Goal: Find specific page/section: Find specific page/section

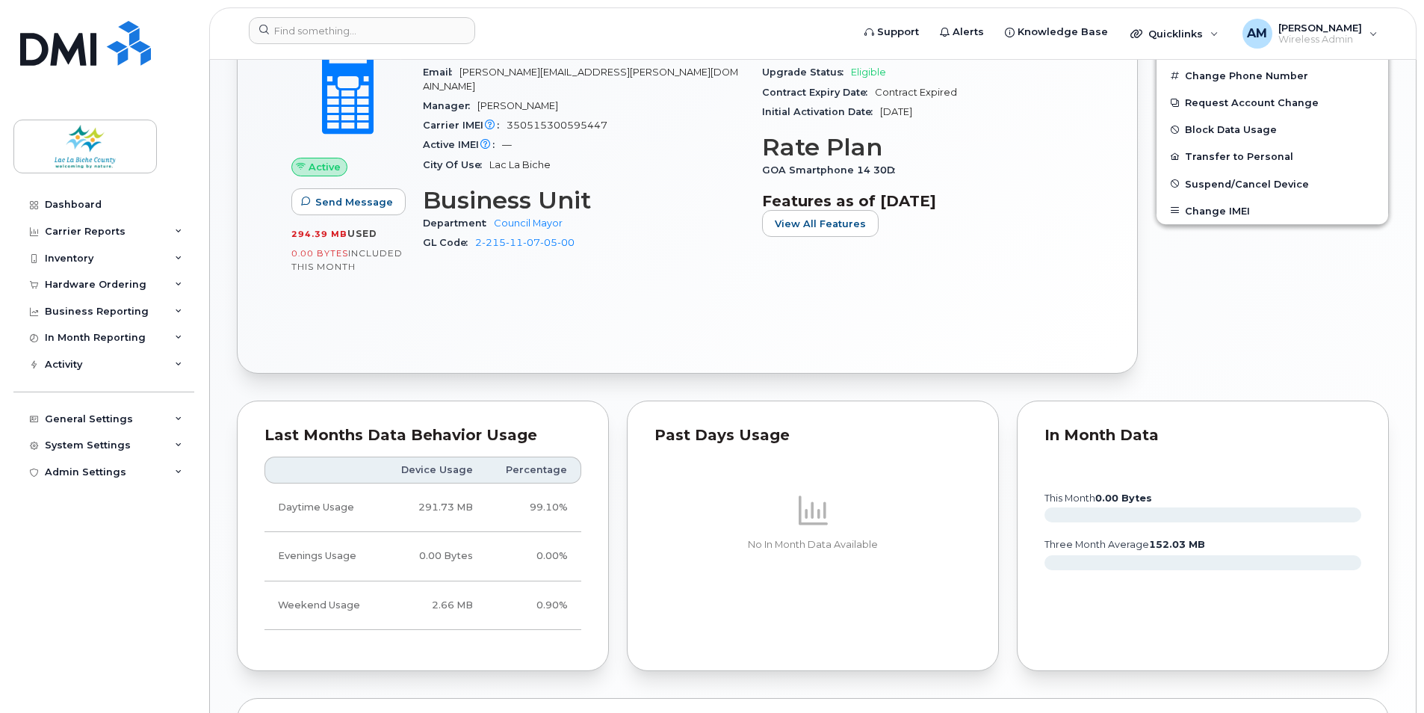
scroll to position [454, 0]
click at [112, 254] on div "Inventory" at bounding box center [103, 258] width 181 height 27
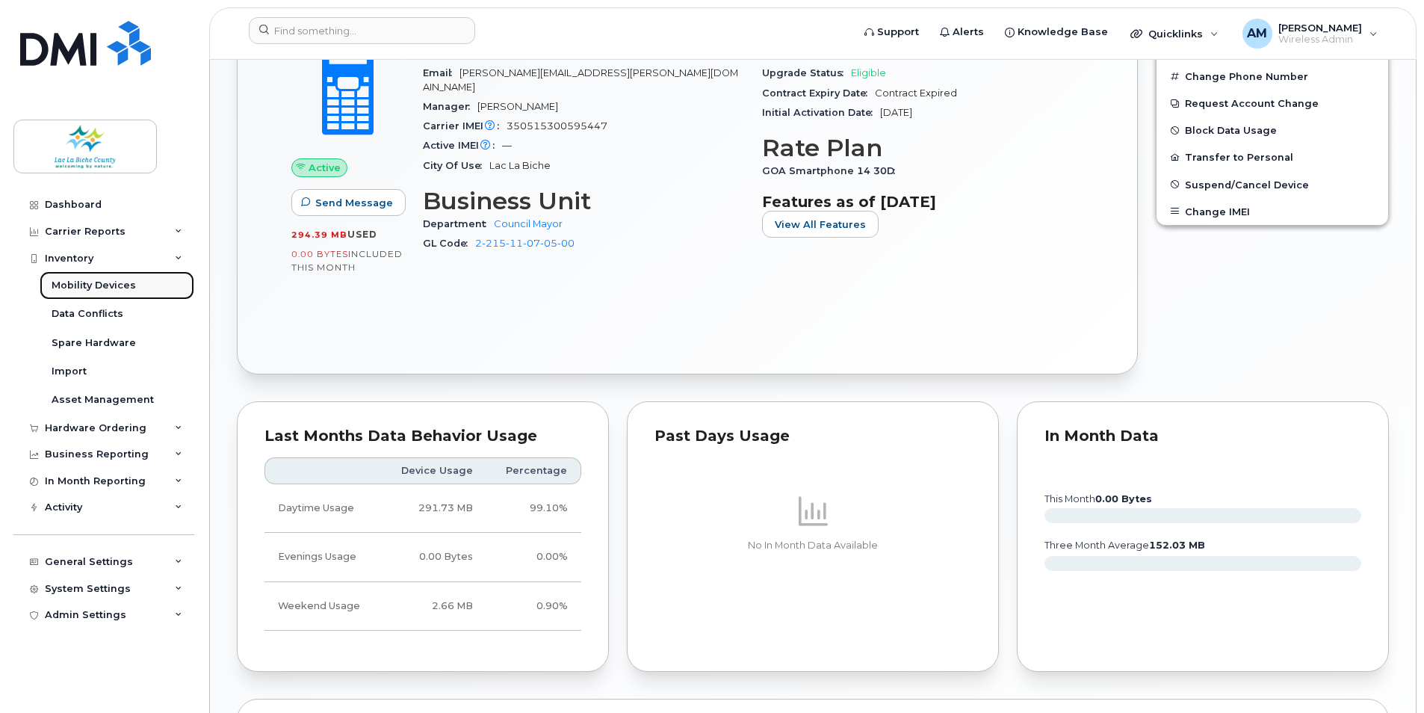
click at [99, 286] on div "Mobility Devices" at bounding box center [94, 285] width 84 height 13
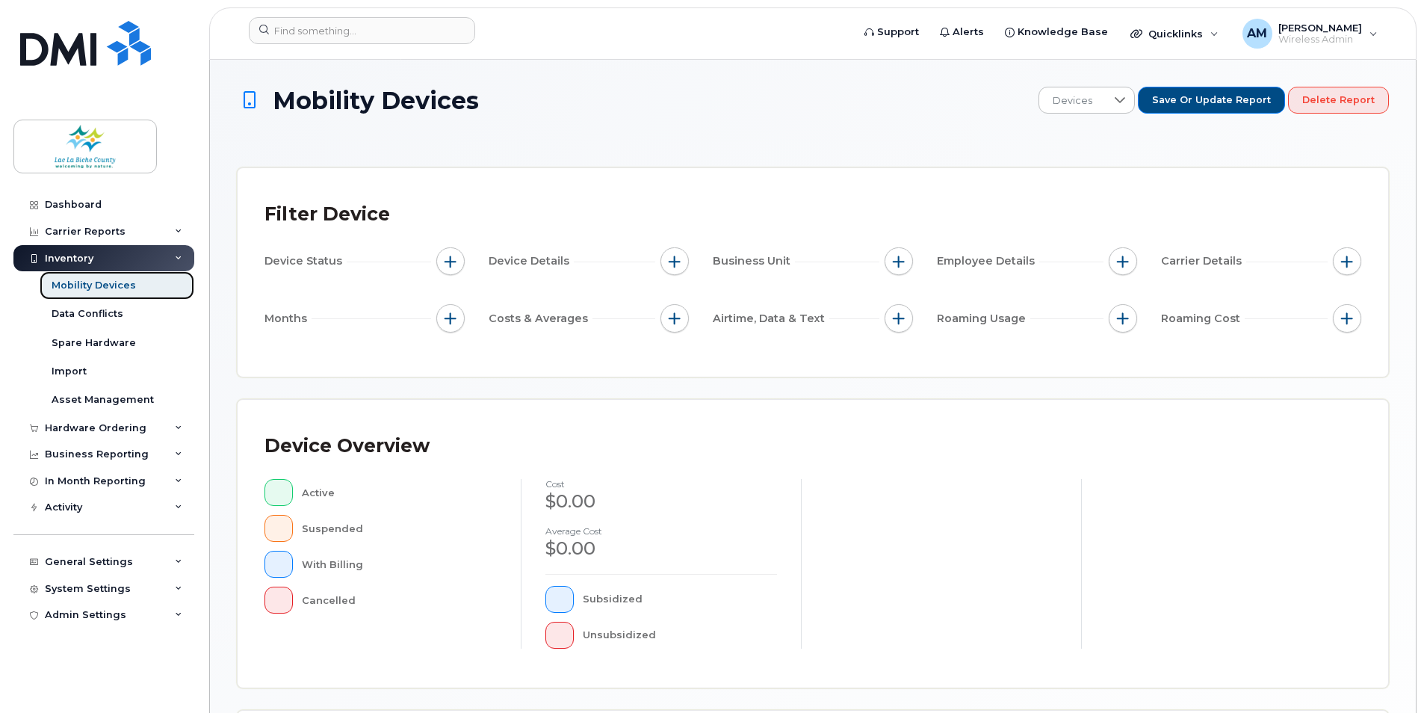
scroll to position [224, 0]
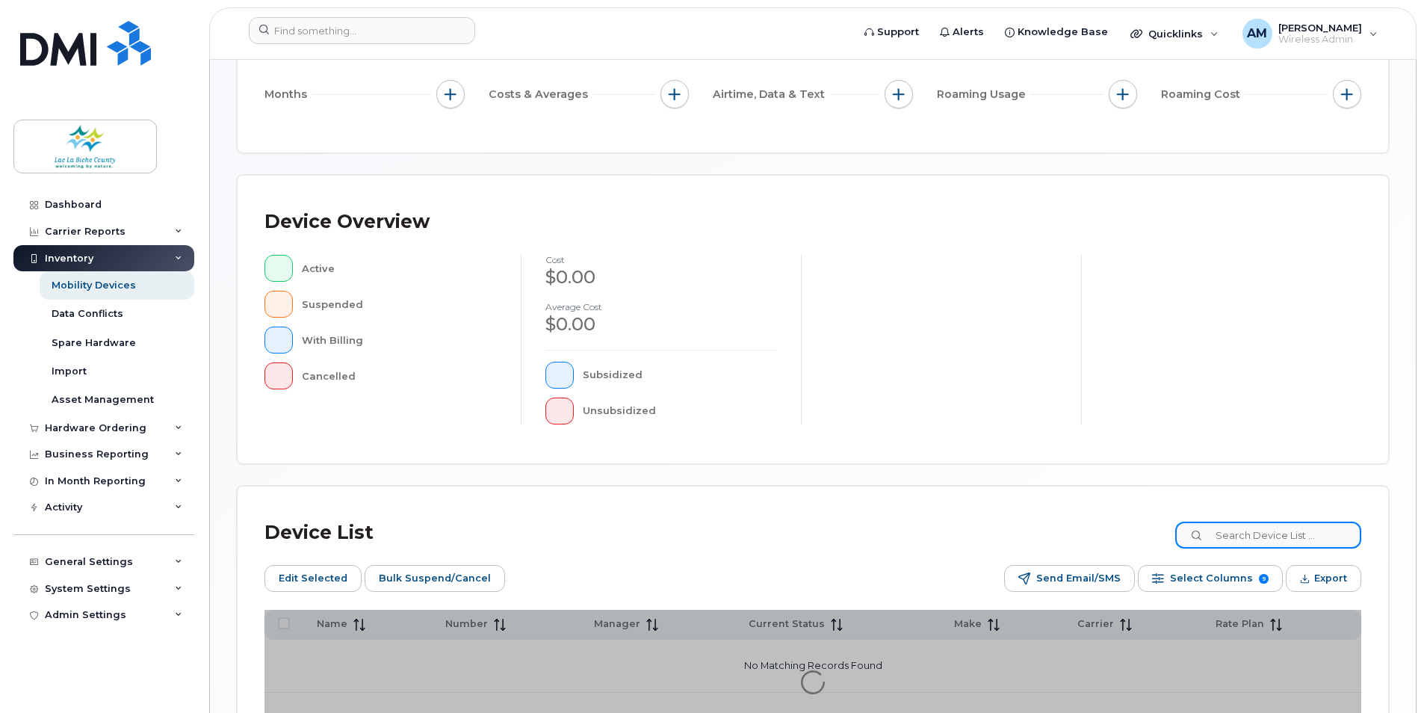
click at [1291, 532] on input at bounding box center [1268, 534] width 186 height 27
type input "[PERSON_NAME]"
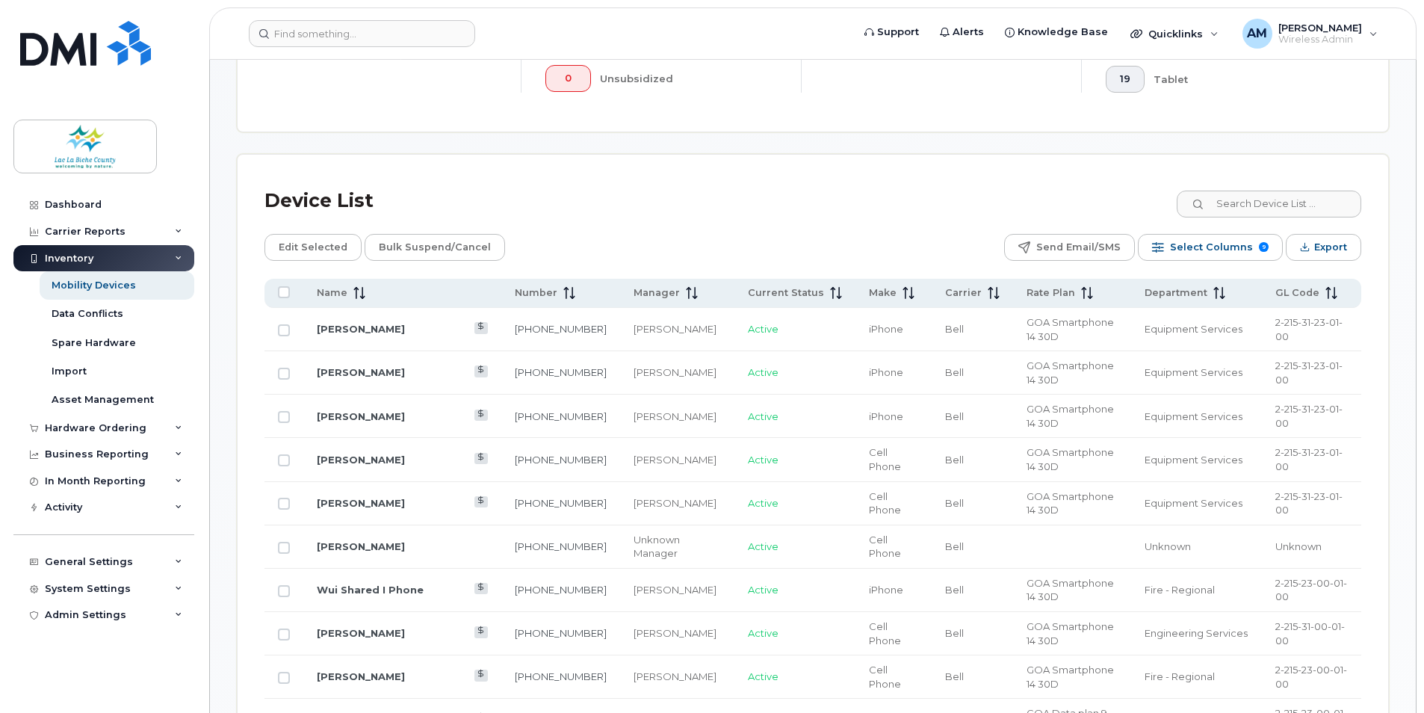
scroll to position [613, 0]
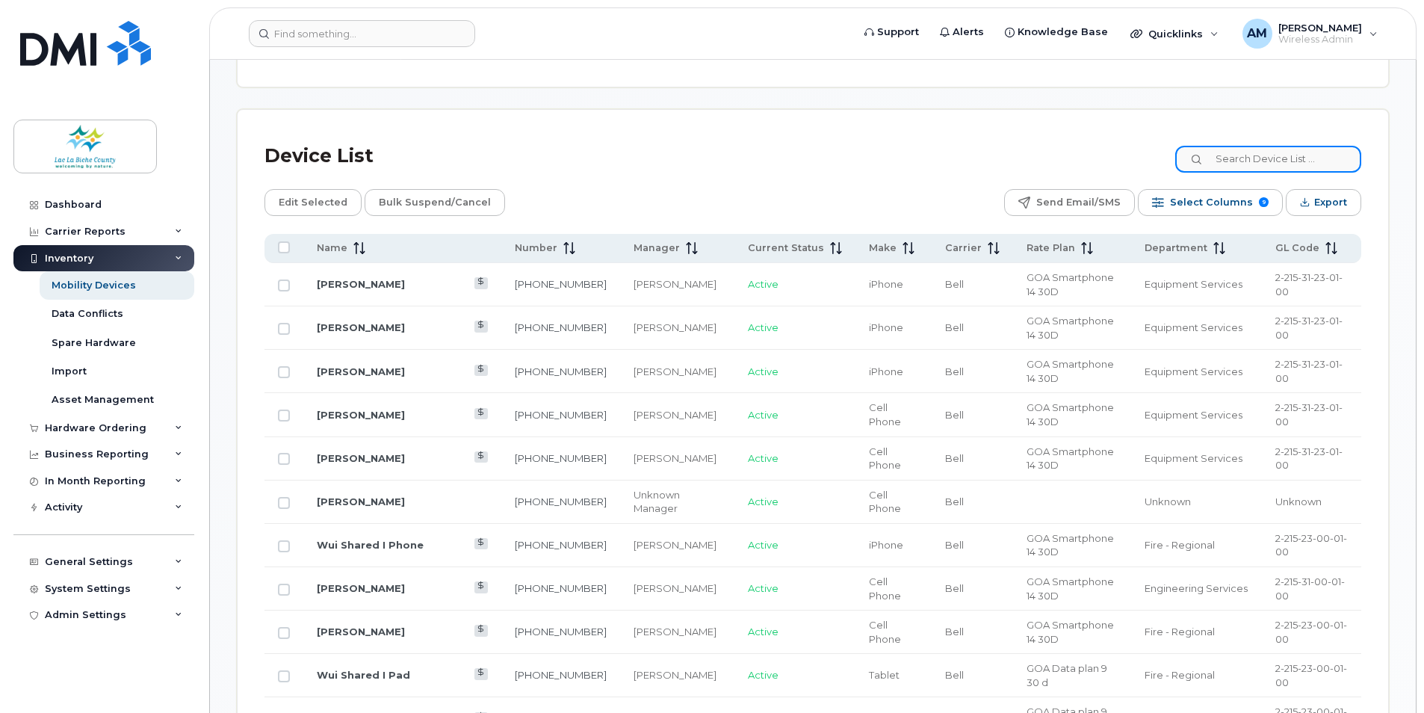
click at [1253, 163] on input at bounding box center [1268, 159] width 186 height 27
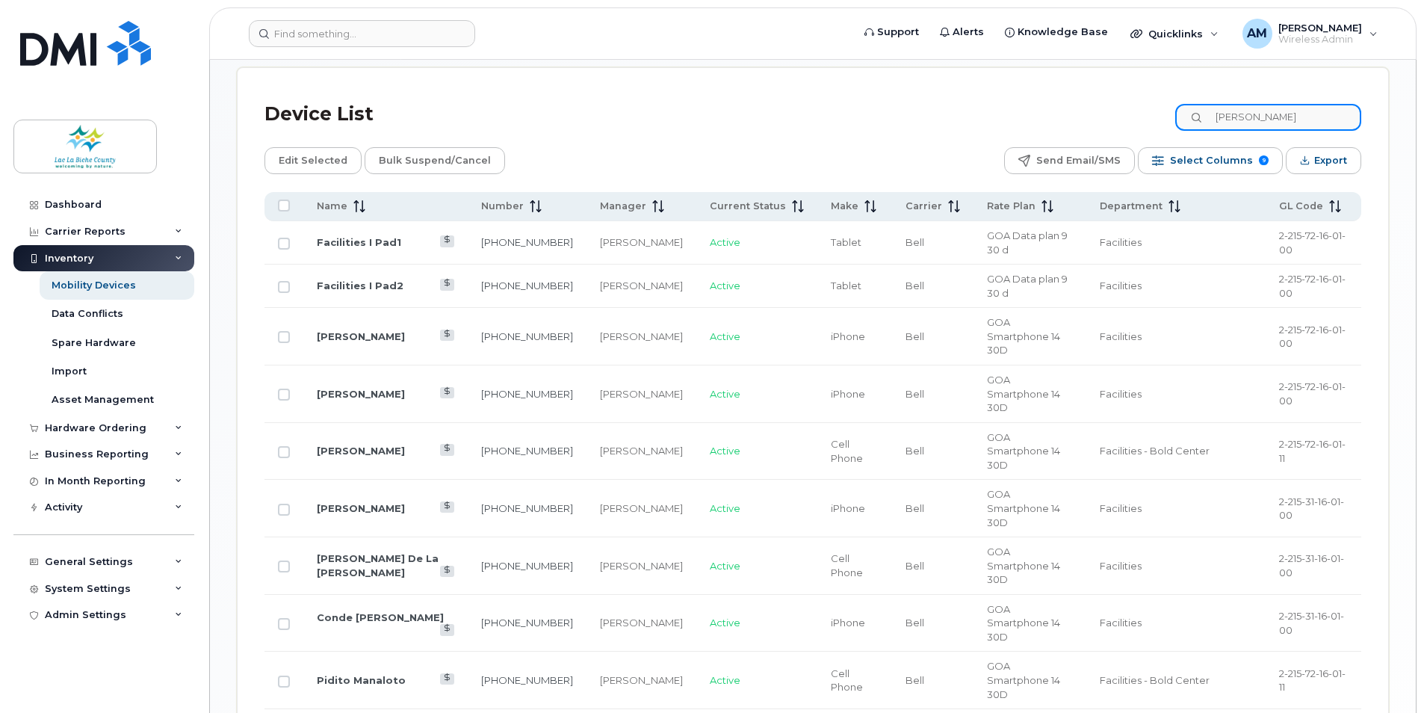
scroll to position [579, 0]
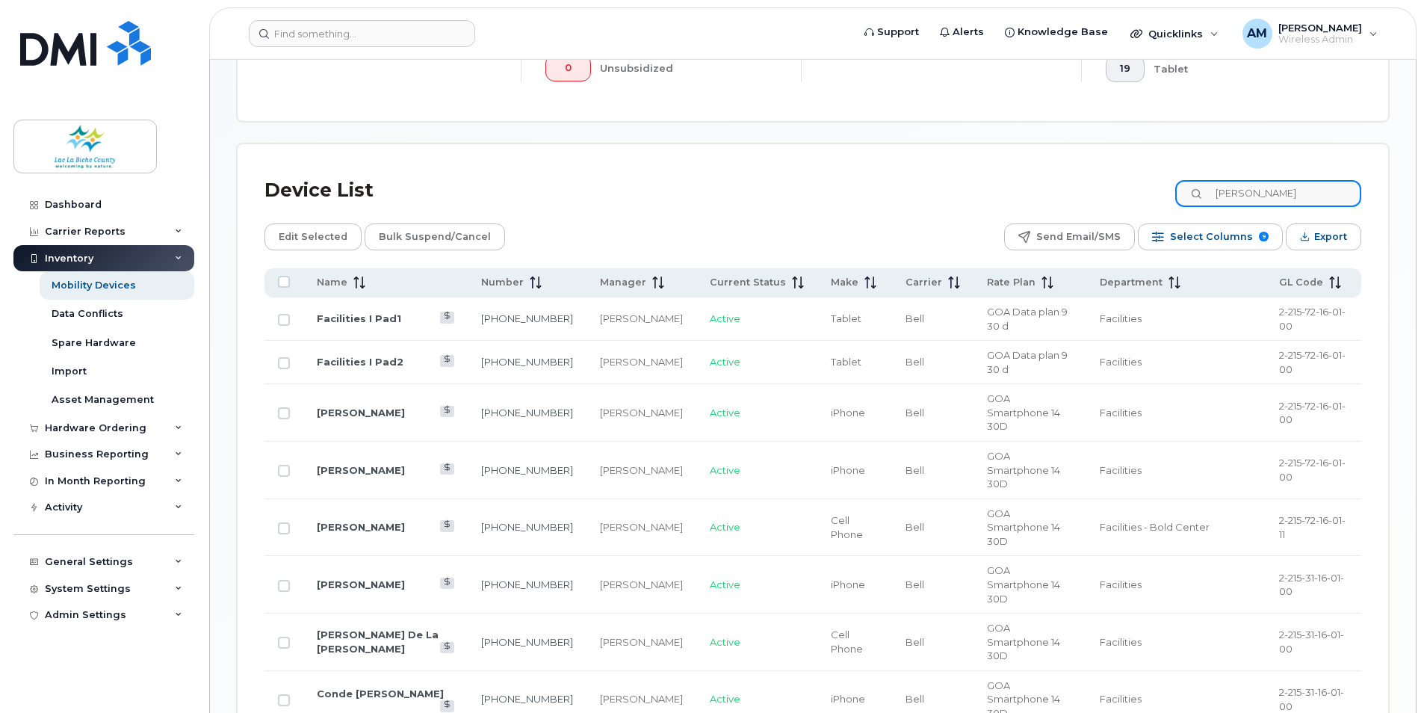
drag, startPoint x: 1282, startPoint y: 193, endPoint x: 1224, endPoint y: 199, distance: 57.8
click at [1224, 199] on input "[PERSON_NAME]" at bounding box center [1268, 193] width 186 height 27
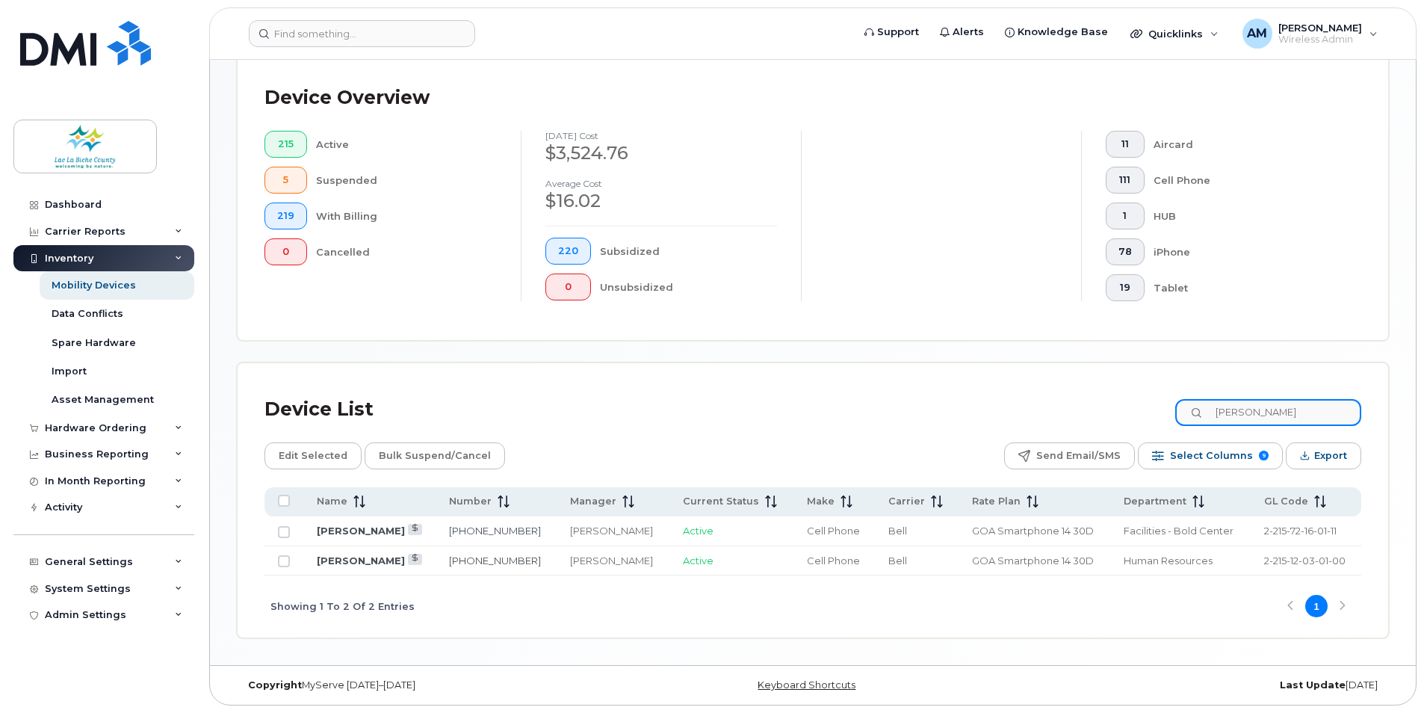
scroll to position [360, 0]
type input "[PERSON_NAME]"
